Goal: Check status: Check status

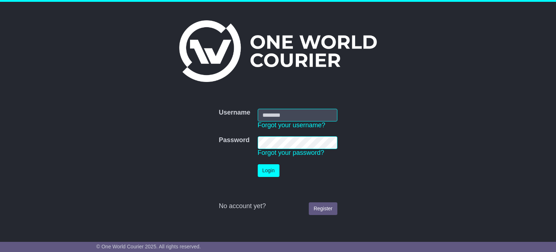
type input "**********"
click at [267, 175] on button "Login" at bounding box center [269, 170] width 22 height 13
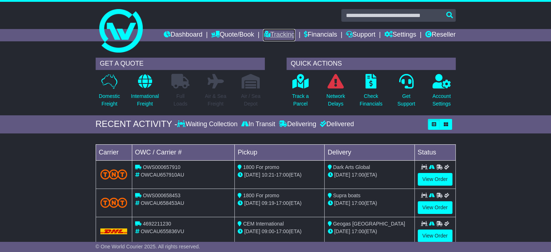
click at [282, 30] on link "Tracking" at bounding box center [279, 35] width 32 height 12
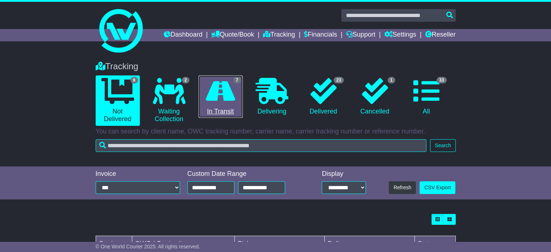
click at [230, 92] on icon at bounding box center [220, 91] width 29 height 26
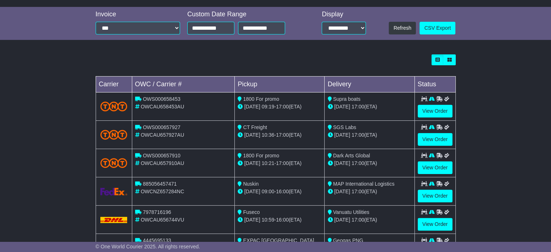
scroll to position [168, 0]
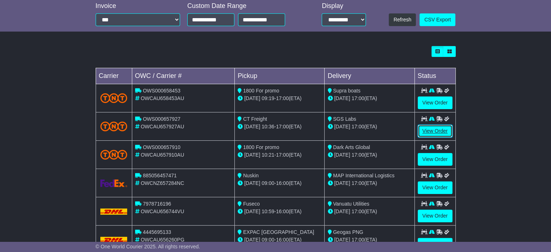
click at [426, 127] on link "View Order" at bounding box center [434, 131] width 35 height 13
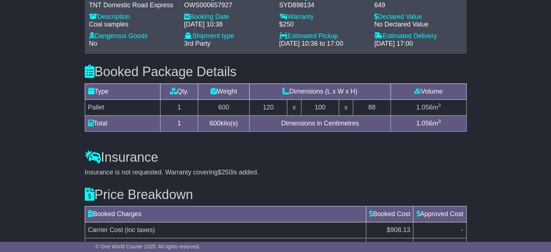
scroll to position [595, 0]
